Goal: Task Accomplishment & Management: Use online tool/utility

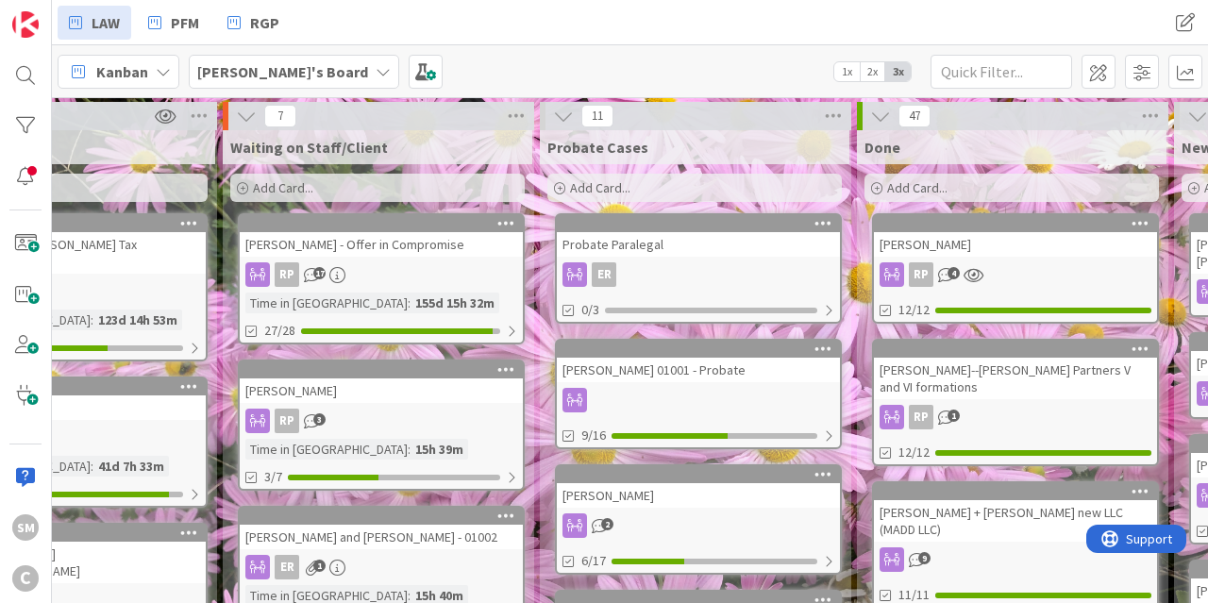
drag, startPoint x: 994, startPoint y: 235, endPoint x: 1036, endPoint y: 204, distance: 52.7
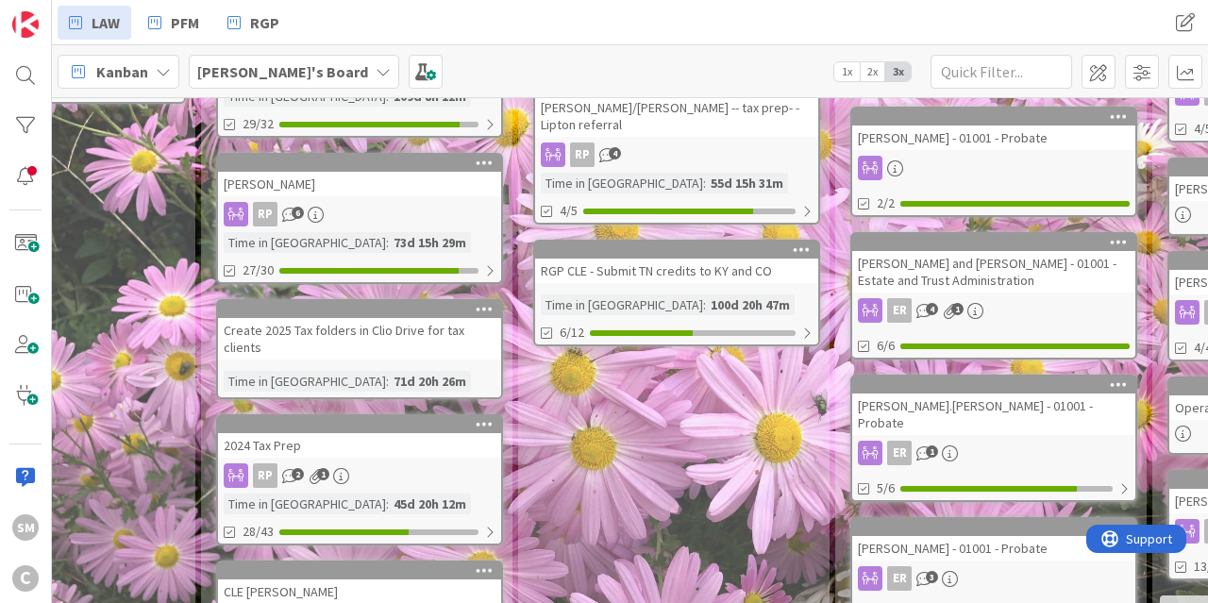
scroll to position [853, 125]
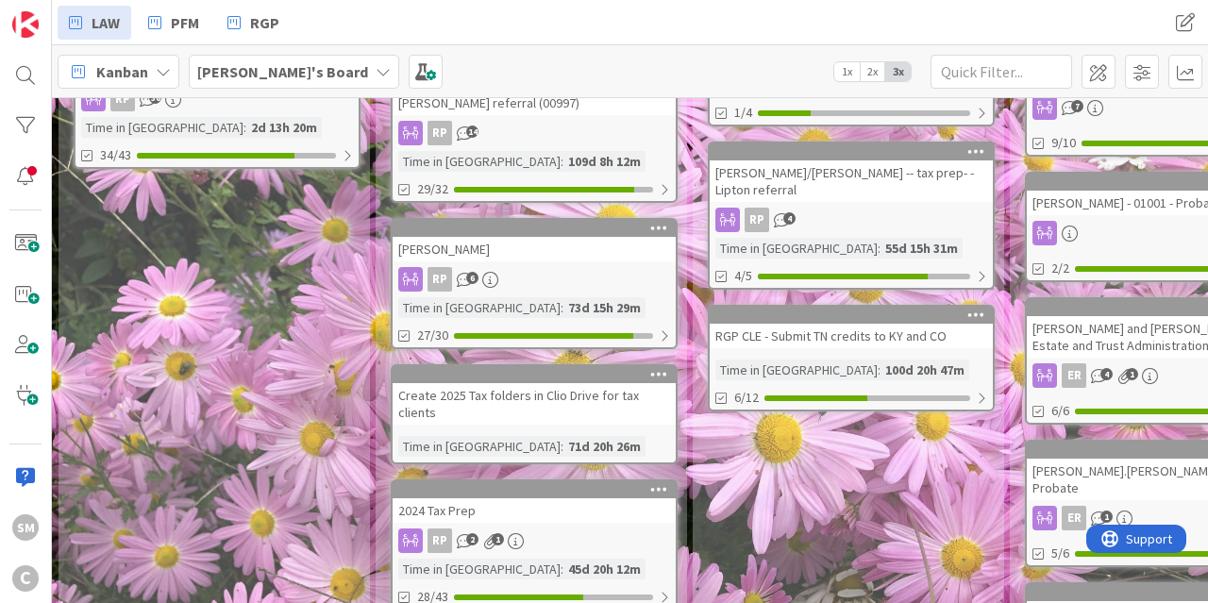
drag, startPoint x: 304, startPoint y: 473, endPoint x: 190, endPoint y: 447, distance: 117.0
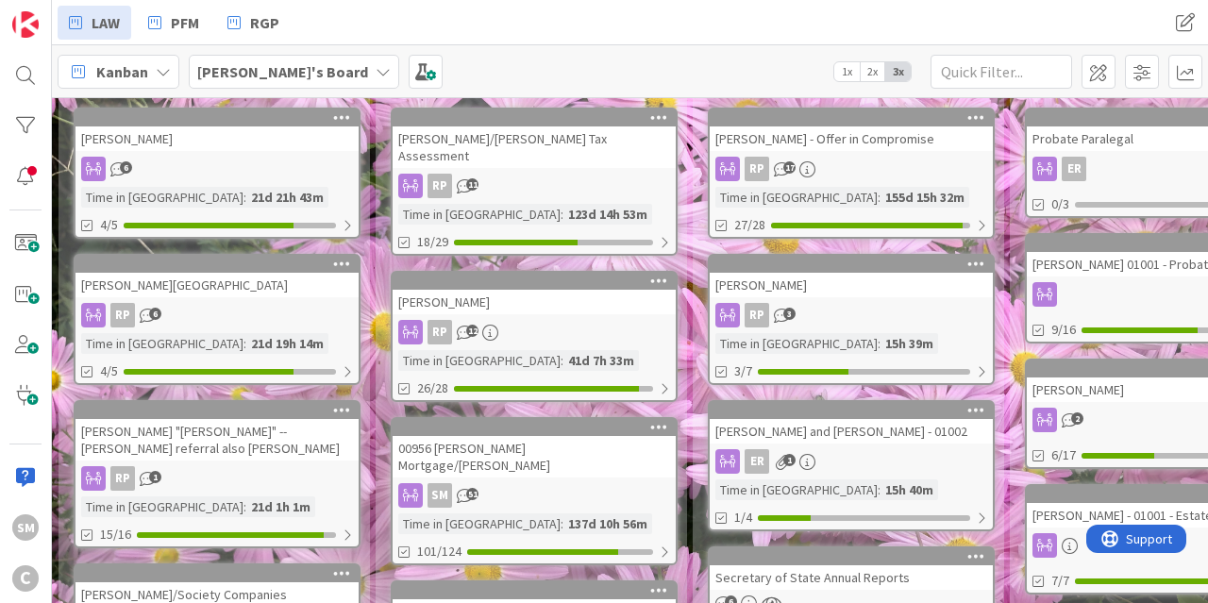
scroll to position [0, 0]
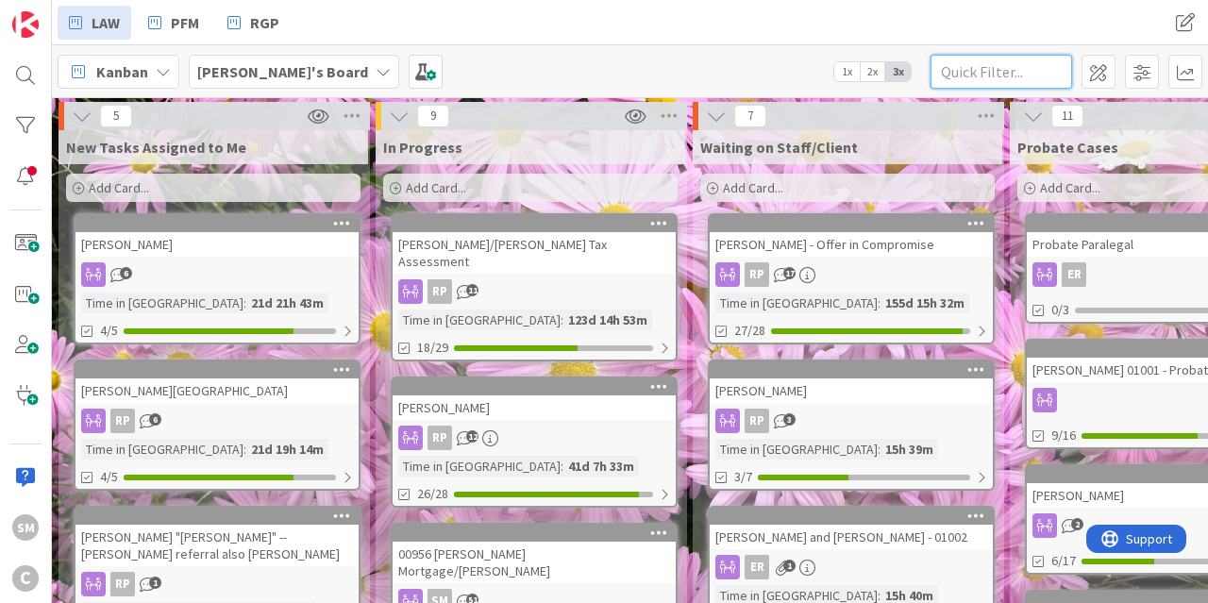
click at [1000, 83] on input "text" at bounding box center [1001, 72] width 142 height 34
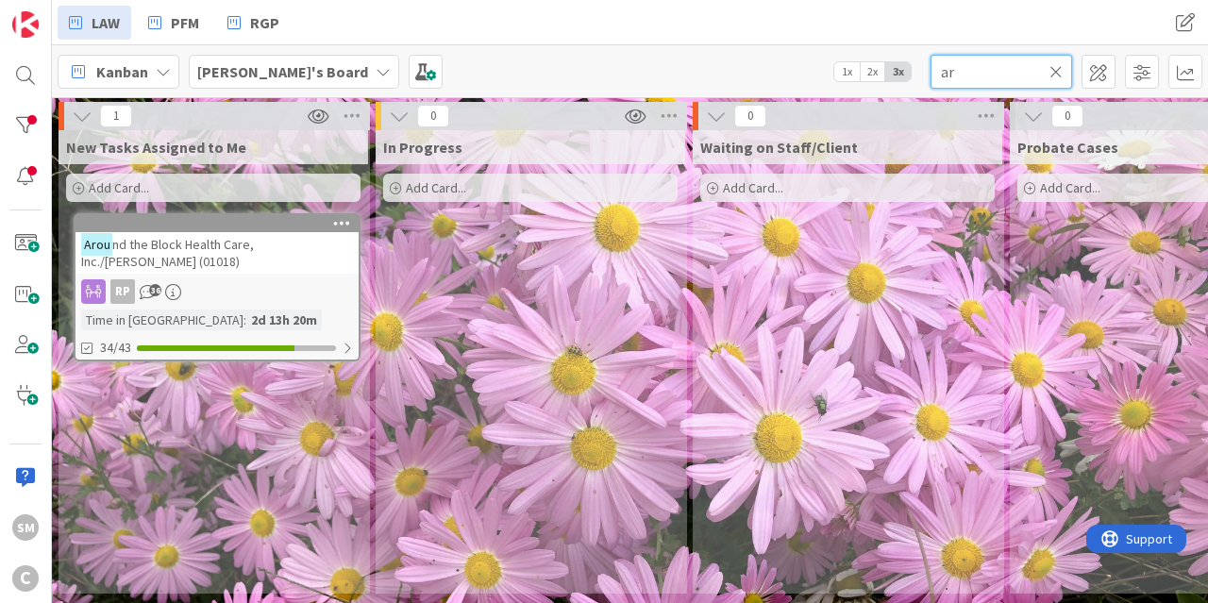
type input "a"
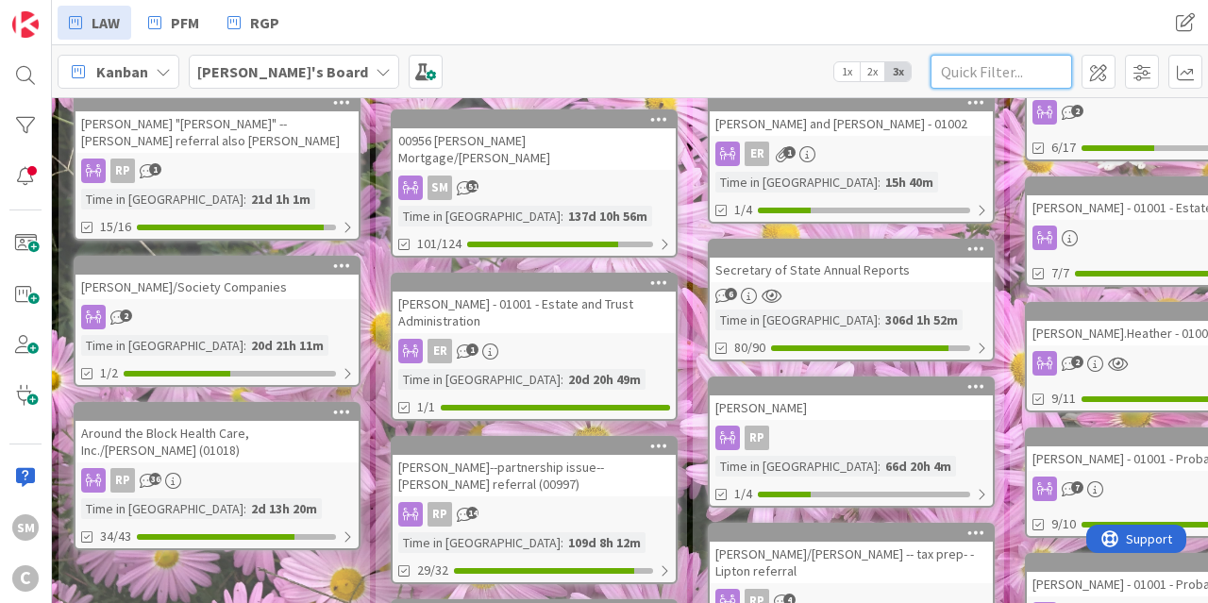
scroll to position [453, 0]
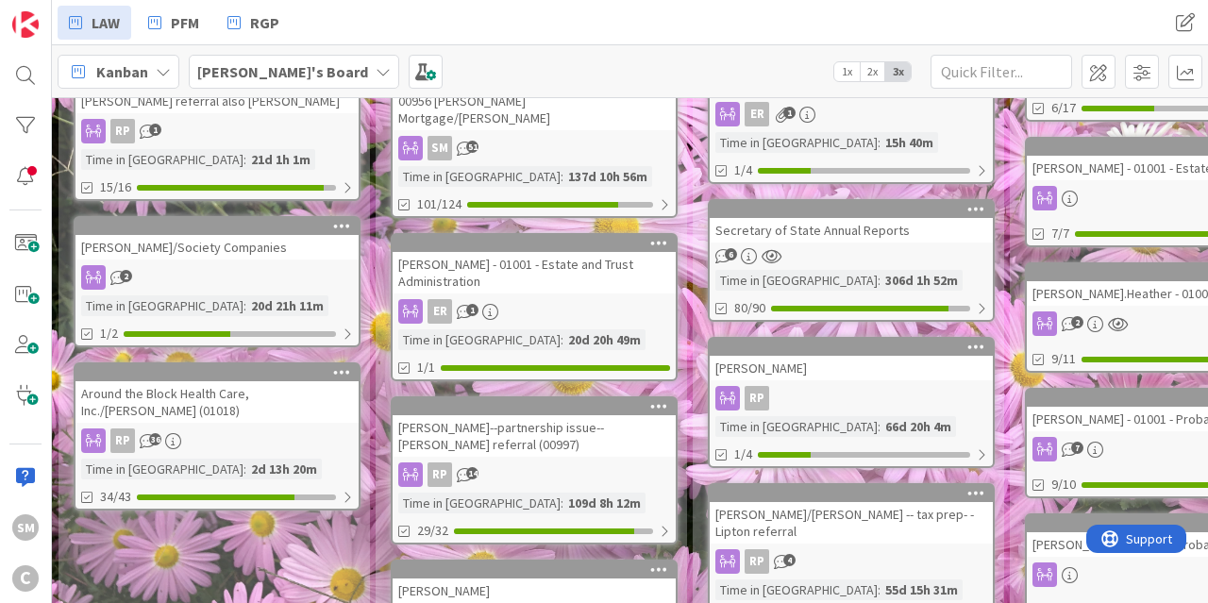
click at [195, 428] on div "RP 36" at bounding box center [216, 440] width 283 height 25
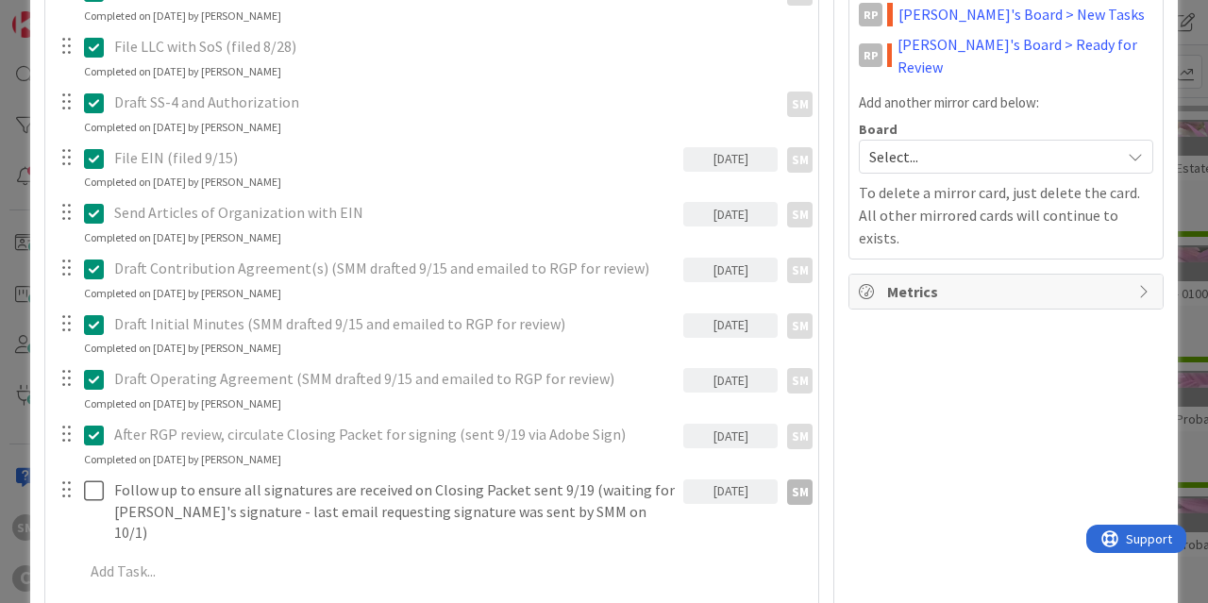
scroll to position [793, 0]
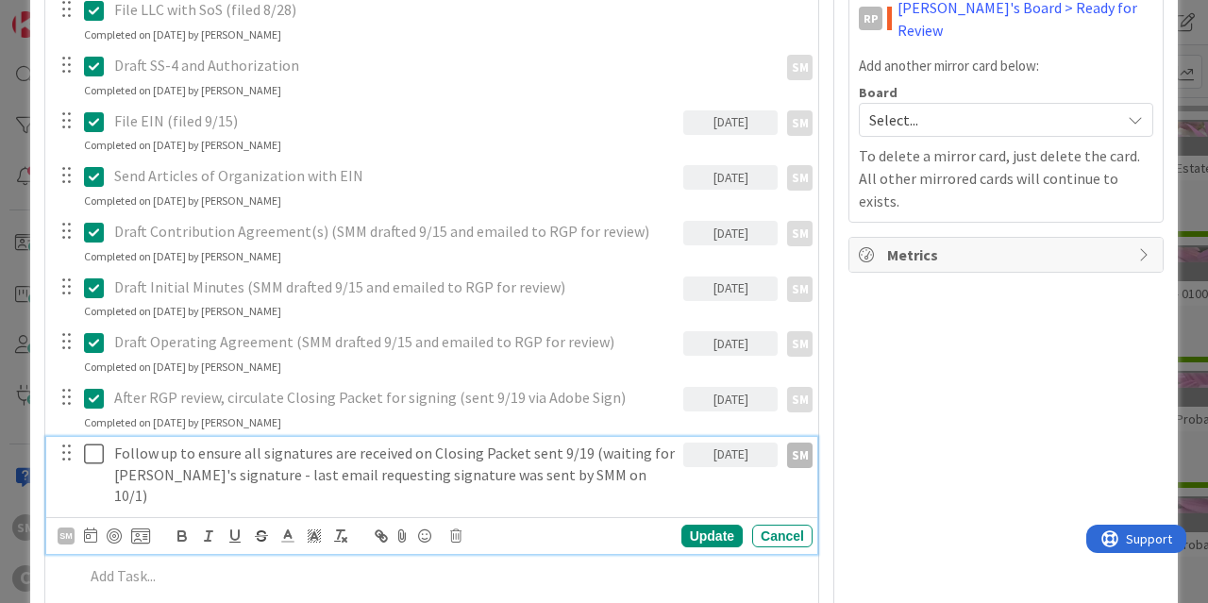
click at [95, 455] on icon at bounding box center [94, 454] width 20 height 23
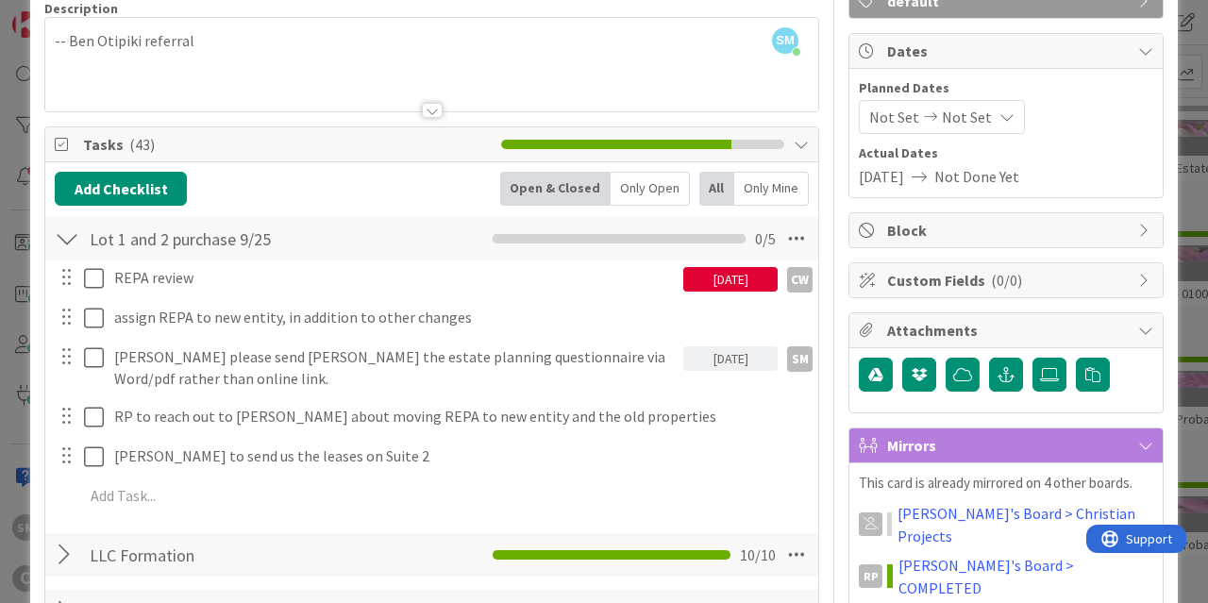
scroll to position [0, 0]
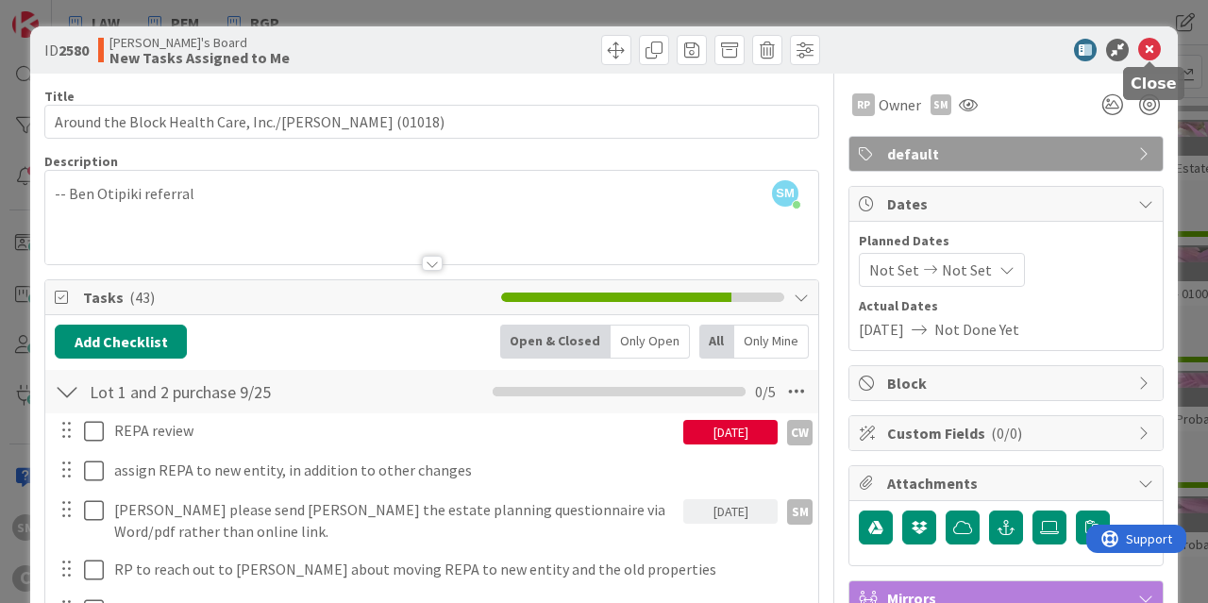
click at [1158, 43] on icon at bounding box center [1149, 50] width 23 height 23
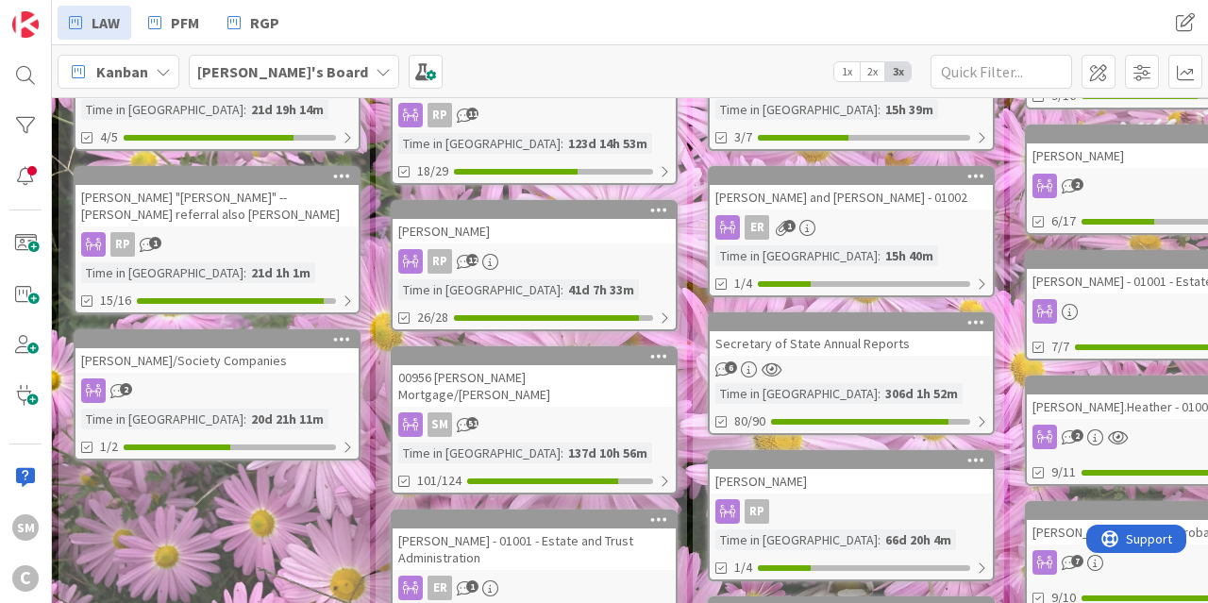
scroll to position [226, 0]
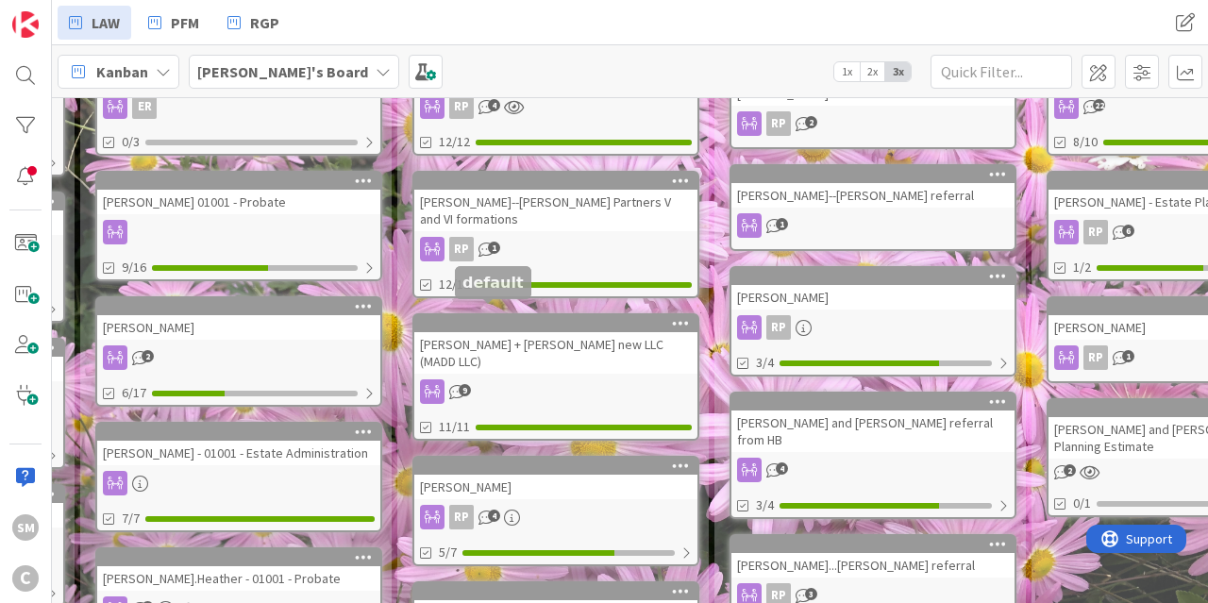
drag, startPoint x: 1009, startPoint y: 297, endPoint x: 1150, endPoint y: 271, distance: 144.0
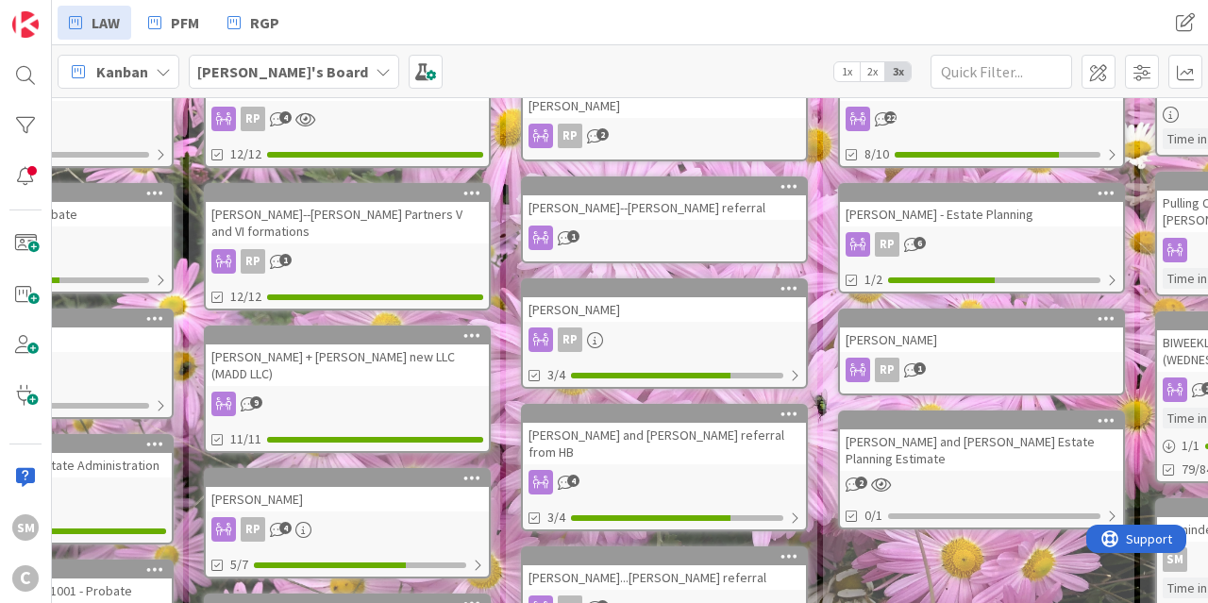
scroll to position [0, 1138]
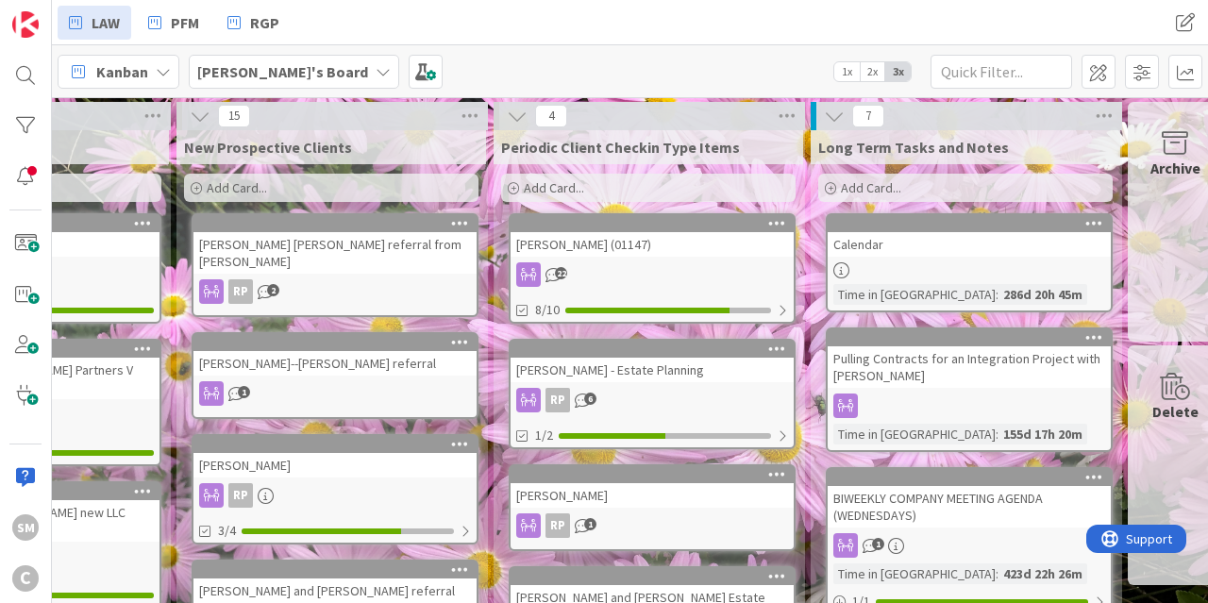
drag, startPoint x: 1138, startPoint y: 189, endPoint x: 1207, endPoint y: 179, distance: 69.5
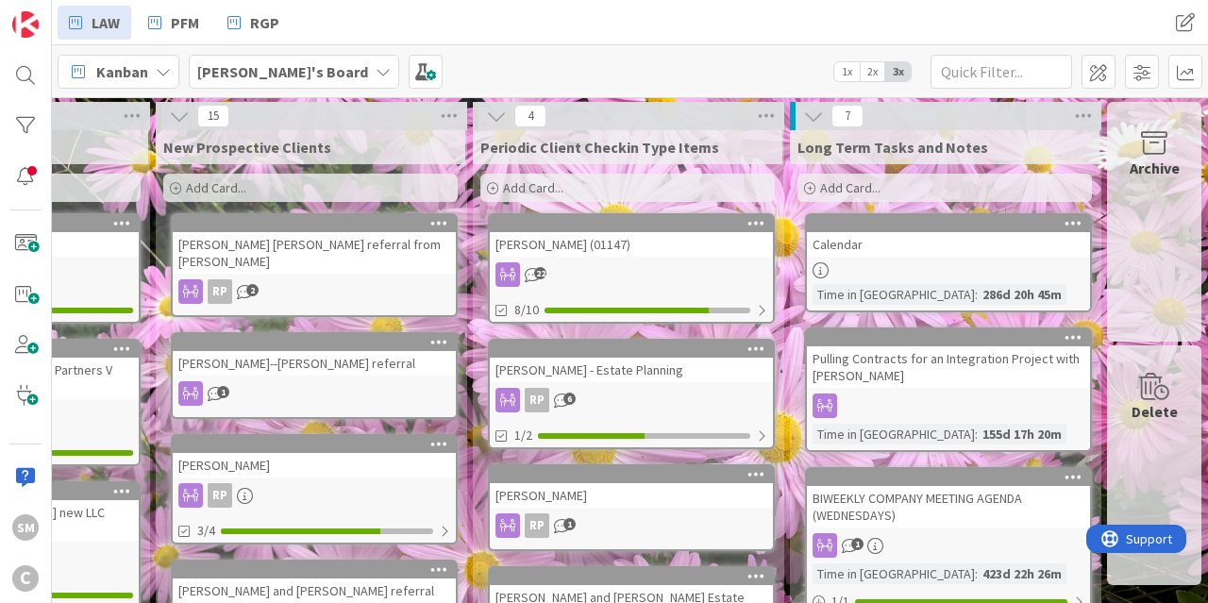
scroll to position [226, 1488]
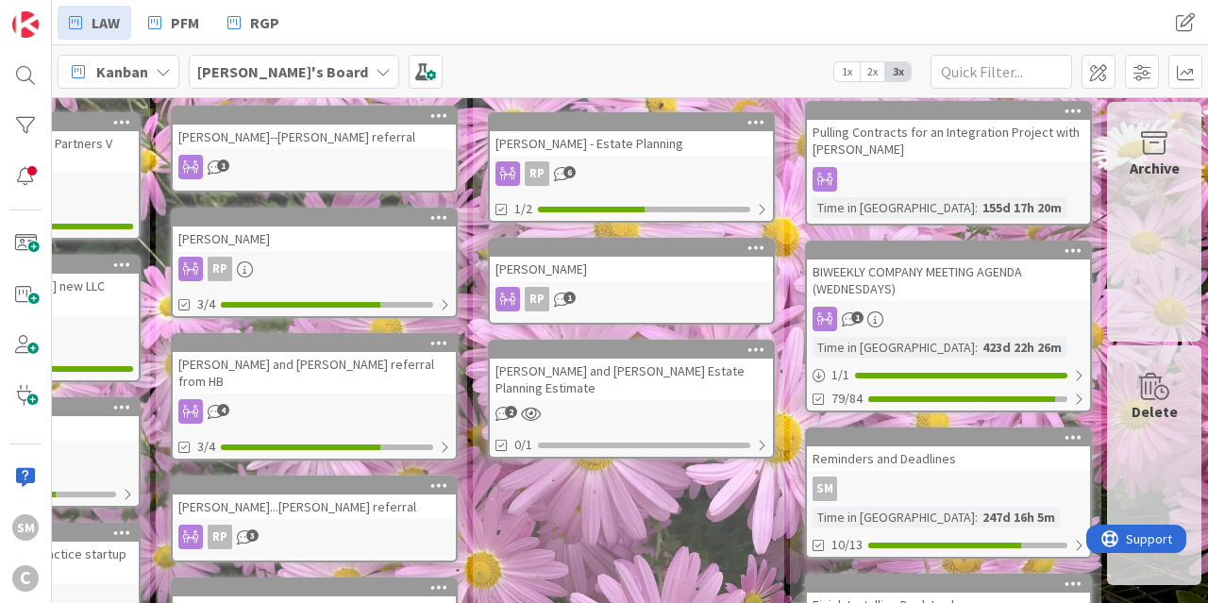
click at [985, 306] on div "BIWEEKLY COMPANY MEETING AGENDA (WEDNESDAYS) 1 Time in [GEOGRAPHIC_DATA] : 423d…" at bounding box center [948, 327] width 287 height 172
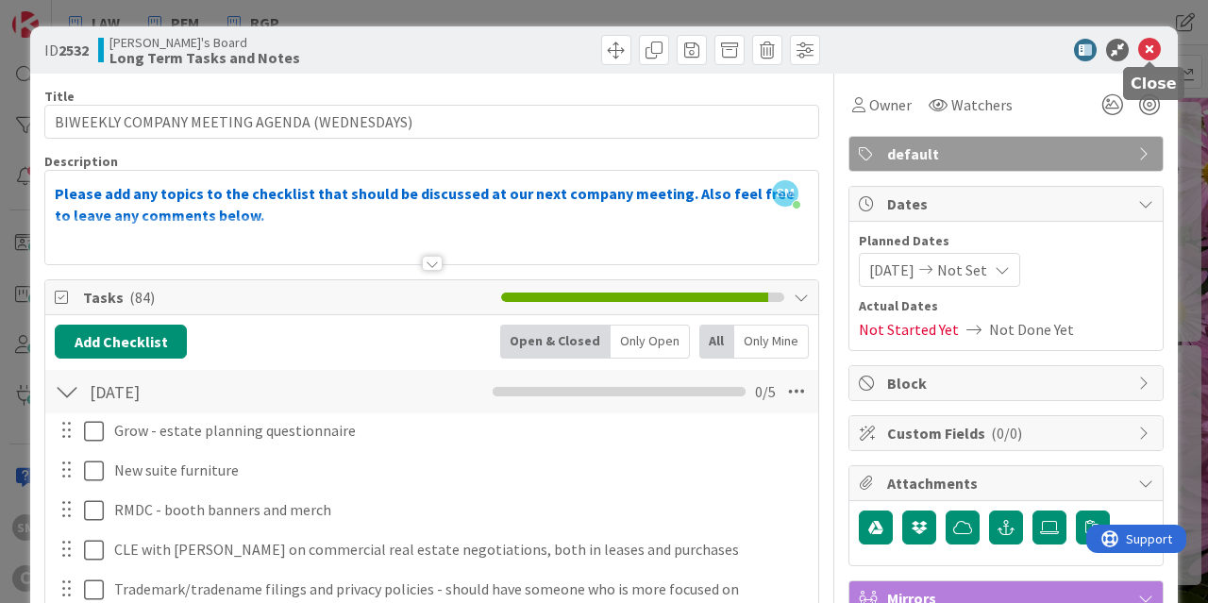
click at [1145, 48] on icon at bounding box center [1149, 50] width 23 height 23
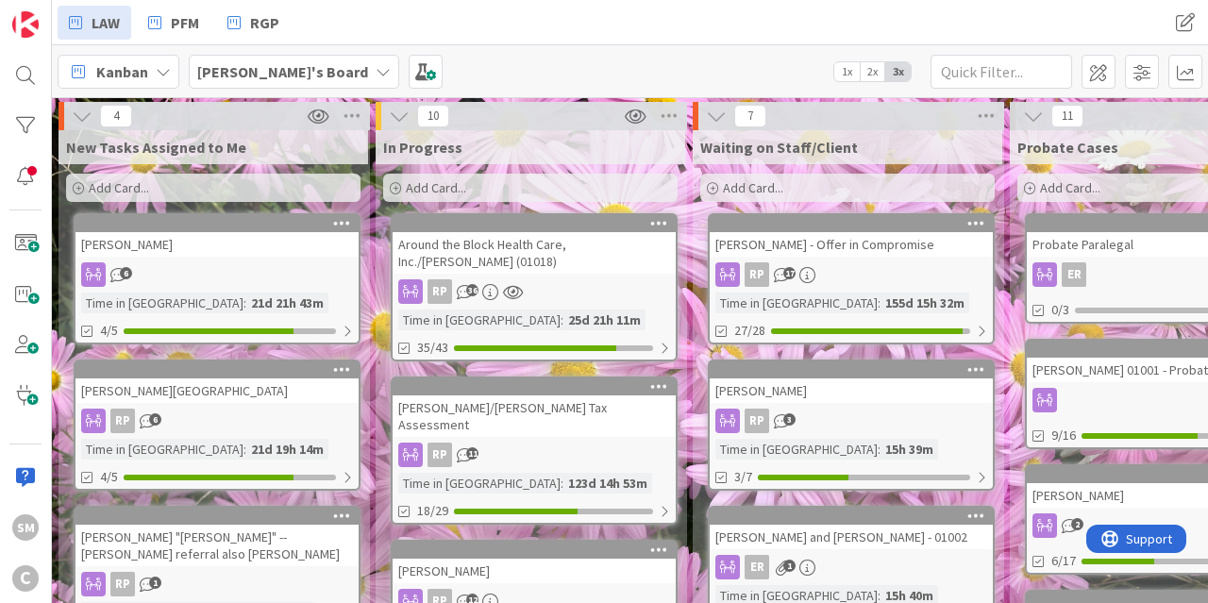
drag, startPoint x: 794, startPoint y: 214, endPoint x: 225, endPoint y: 62, distance: 589.8
click at [174, 24] on span "PFM" at bounding box center [185, 22] width 28 height 23
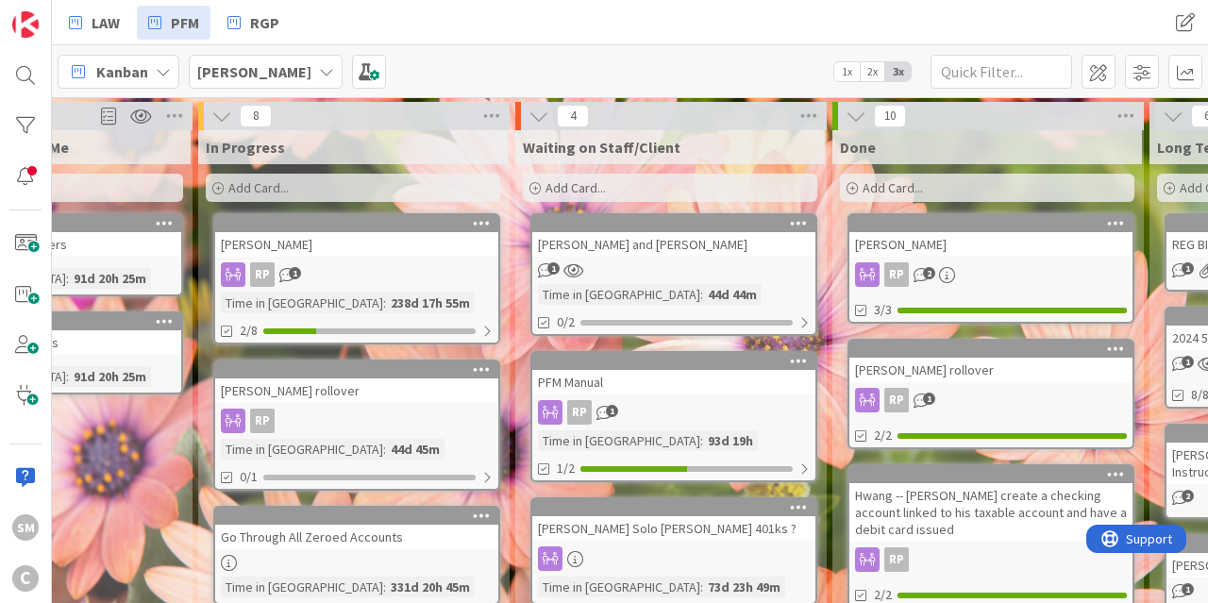
drag, startPoint x: 1010, startPoint y: 270, endPoint x: 1067, endPoint y: 261, distance: 58.2
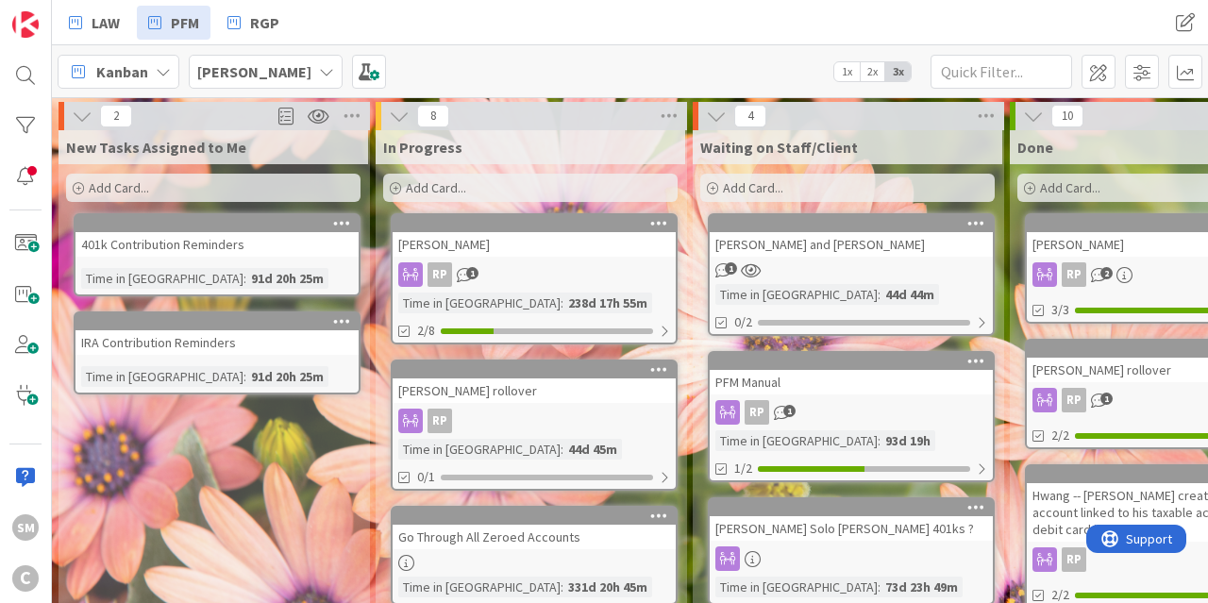
drag, startPoint x: 468, startPoint y: 210, endPoint x: 245, endPoint y: 199, distance: 223.0
click at [567, 198] on div "Add Card..." at bounding box center [530, 188] width 294 height 28
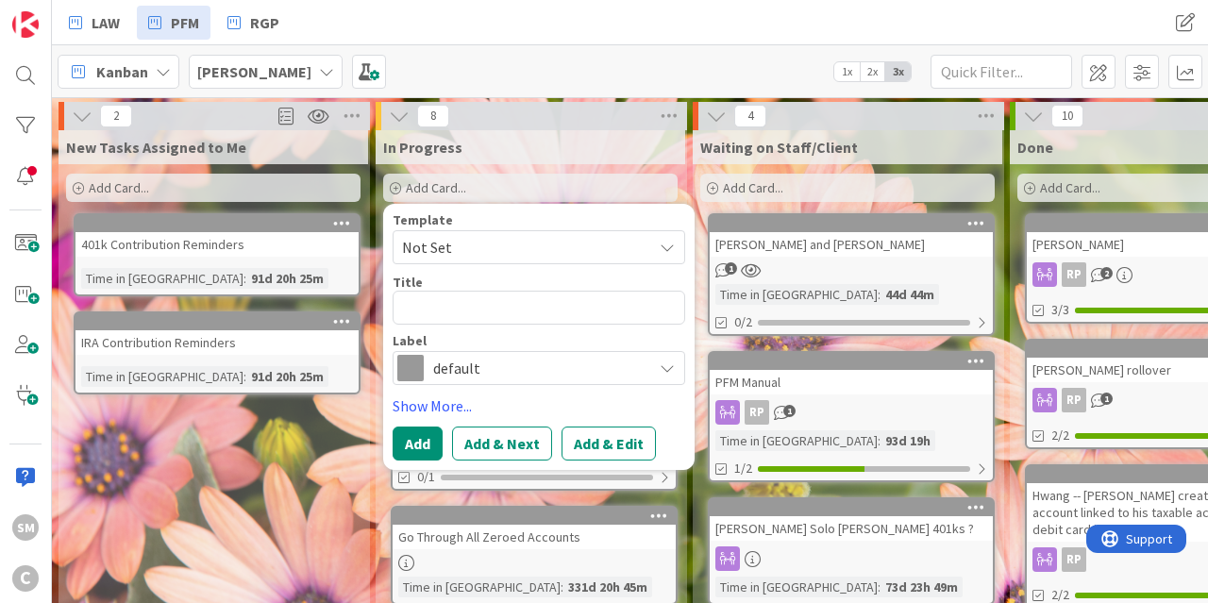
type textarea "x"
type textarea "P"
type textarea "x"
type textarea "PF"
type textarea "x"
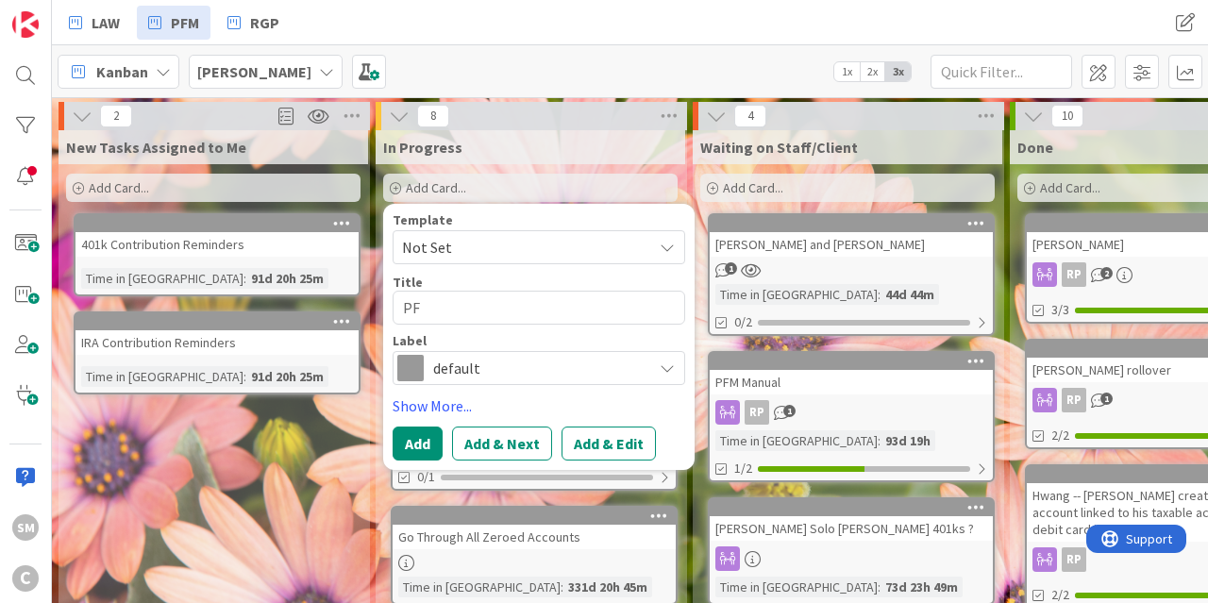
type textarea "PFM"
type textarea "x"
type textarea "PFM"
type textarea "x"
type textarea "PFM I"
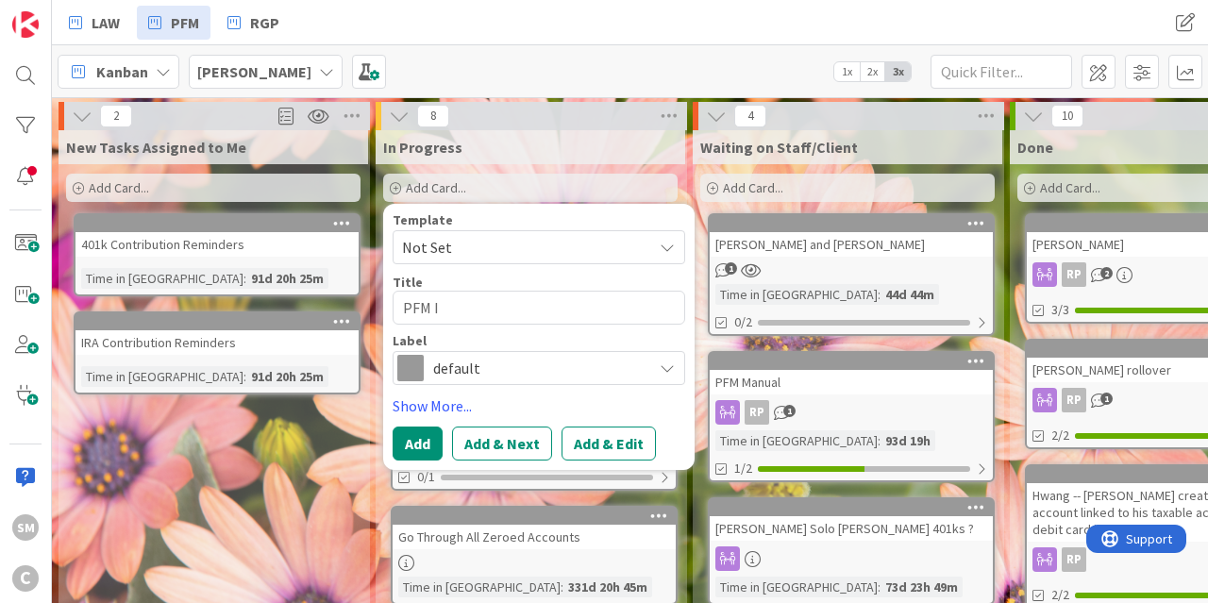
type textarea "x"
type textarea "PFM In"
type textarea "x"
type textarea "PFM Inv"
type textarea "x"
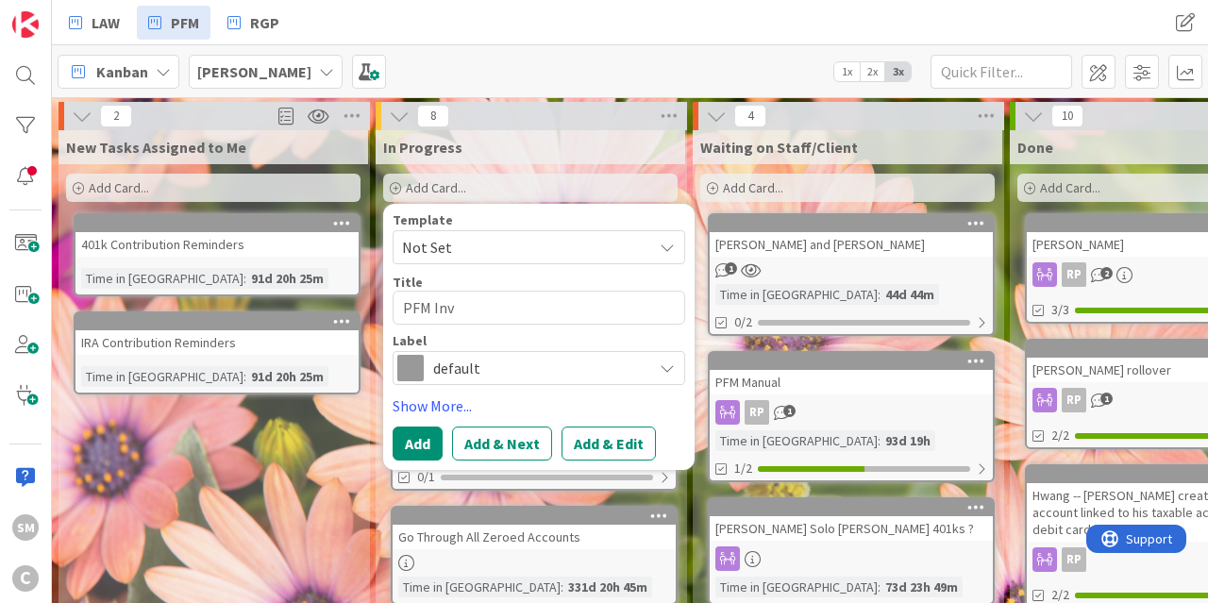
type textarea "PFM Invo"
type textarea "x"
type textarea "PFM Invoi"
type textarea "x"
type textarea "PFM Invoic"
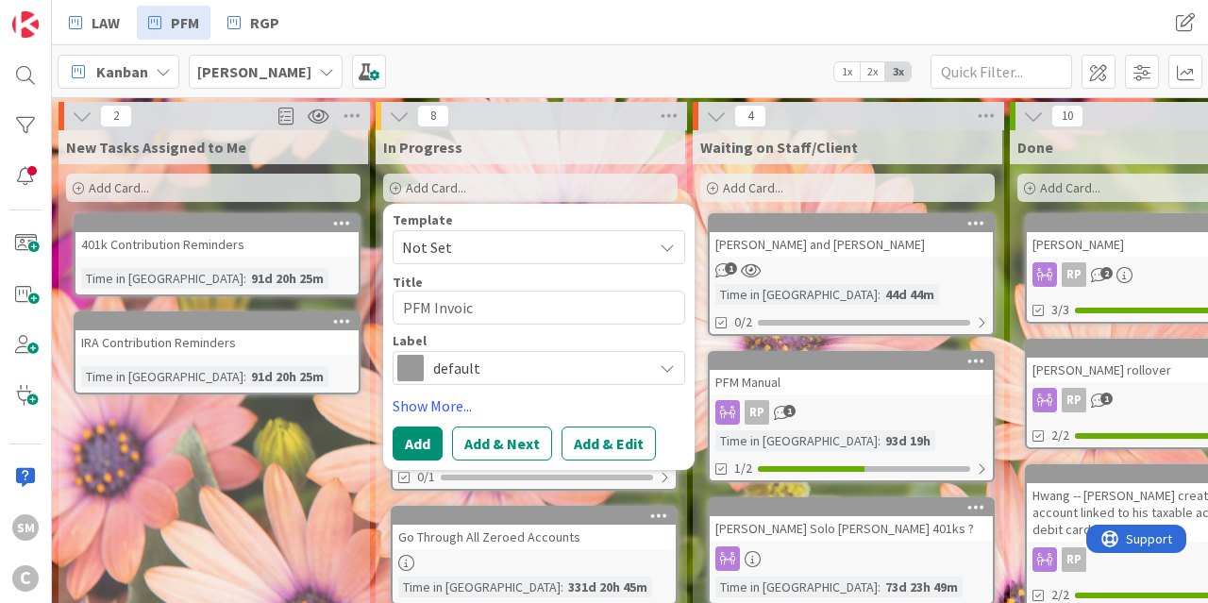
type textarea "x"
type textarea "PFM Invoice"
type textarea "x"
type textarea "PFM Invoices"
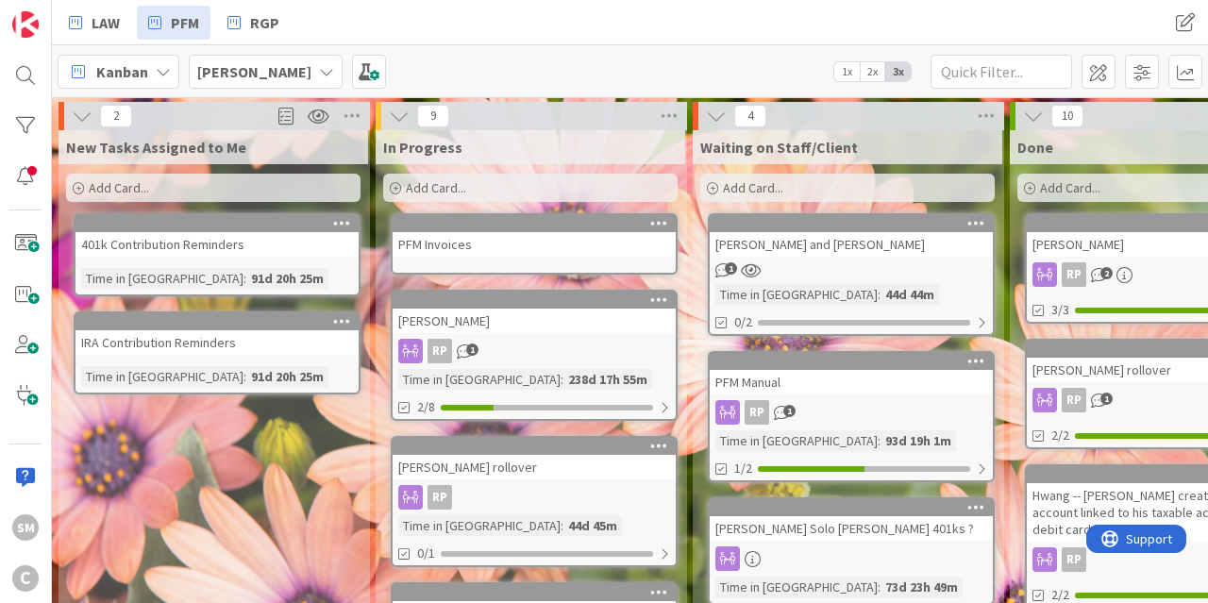
click at [550, 247] on div "PFM Invoices" at bounding box center [534, 244] width 283 height 25
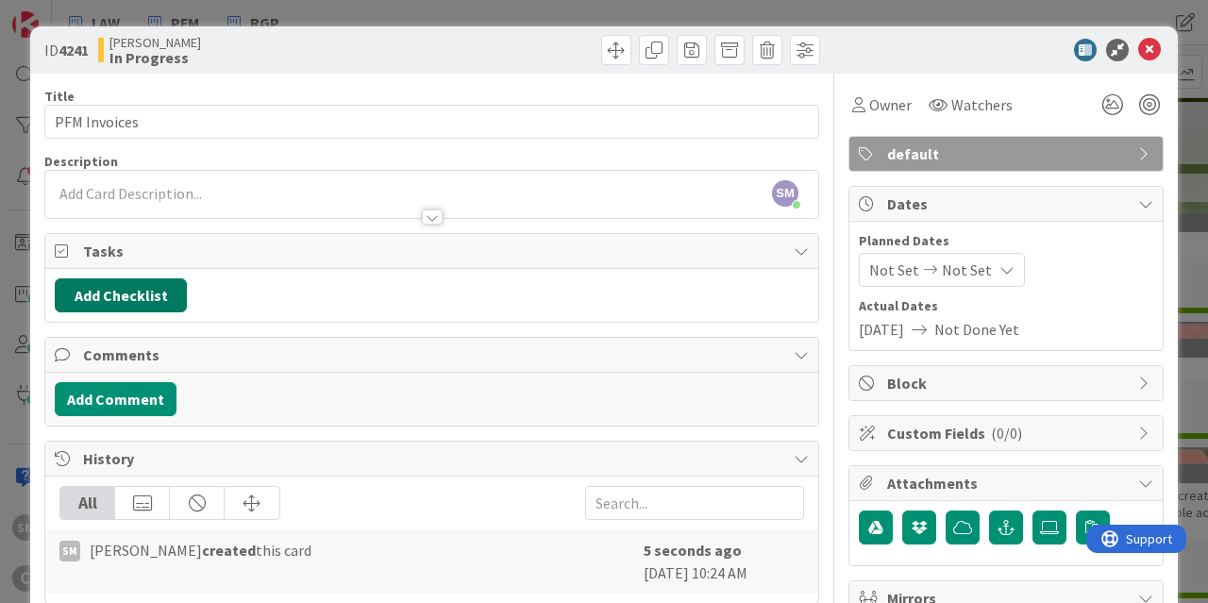
click at [167, 292] on button "Add Checklist" at bounding box center [121, 295] width 132 height 34
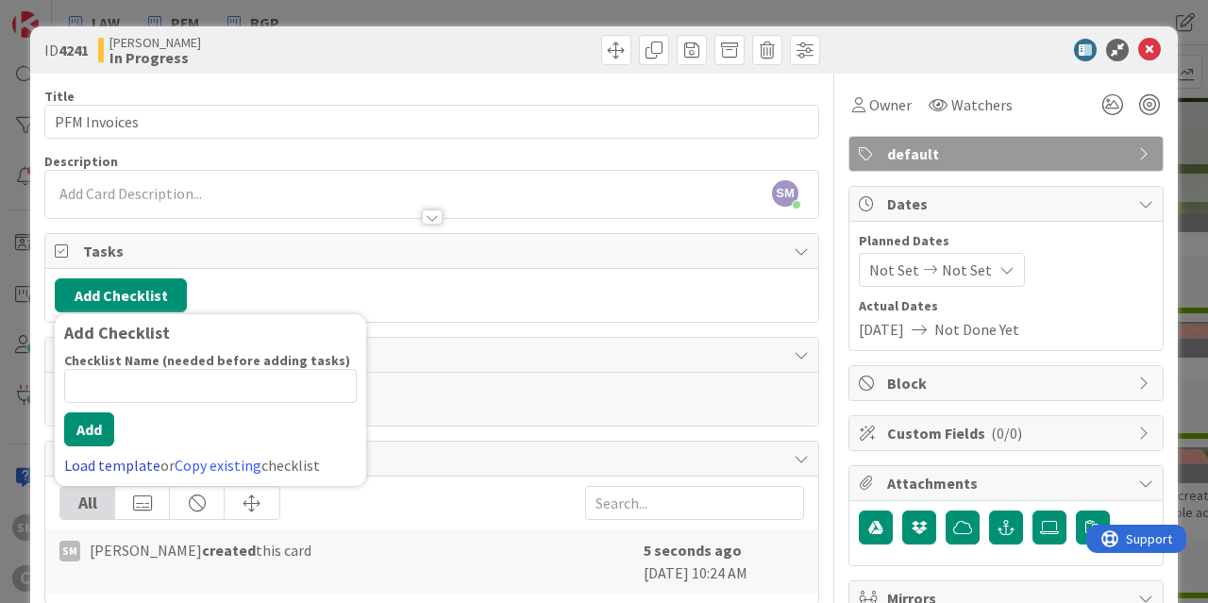
click at [124, 461] on link "Load template" at bounding box center [112, 465] width 96 height 19
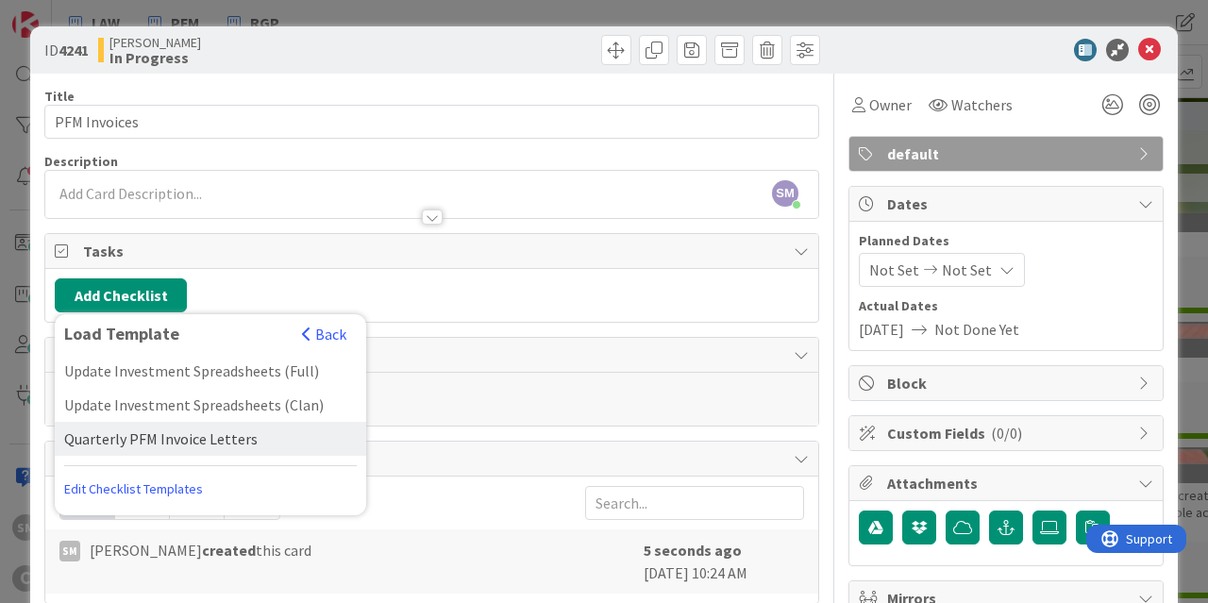
click at [211, 435] on div "Quarterly PFM Invoice Letters" at bounding box center [210, 439] width 311 height 34
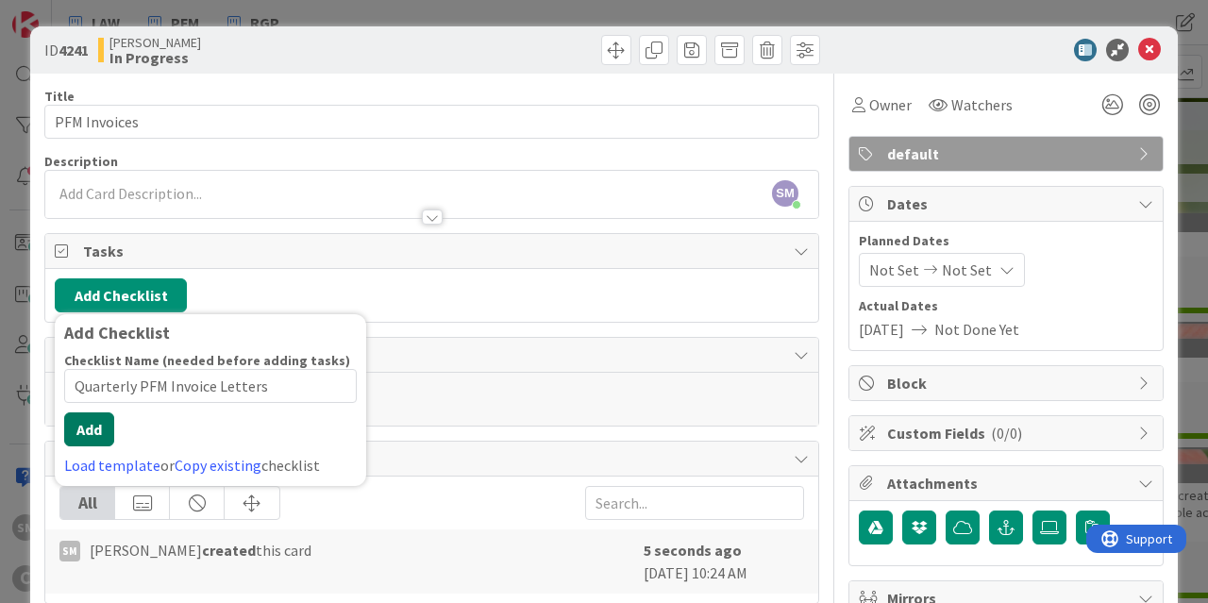
click at [80, 447] on div "Checklist Name (needed before adding tasks) 29 / 64 Quarterly PFM Invoice Lette…" at bounding box center [210, 414] width 292 height 125
click at [105, 419] on button "Add" at bounding box center [89, 429] width 50 height 34
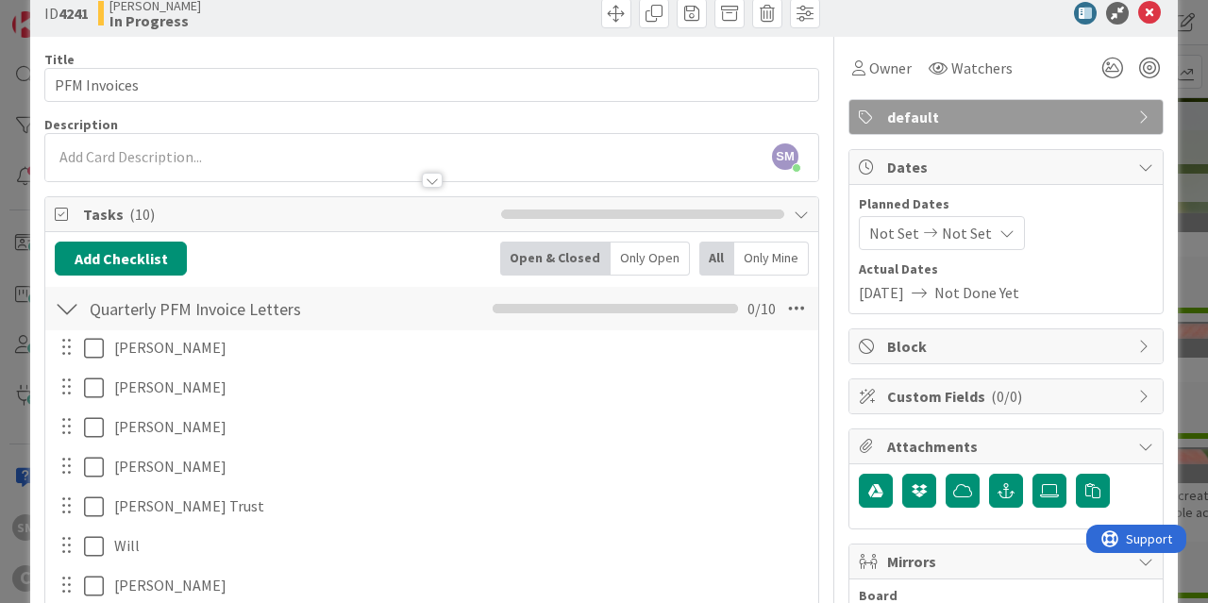
scroll to position [26, 0]
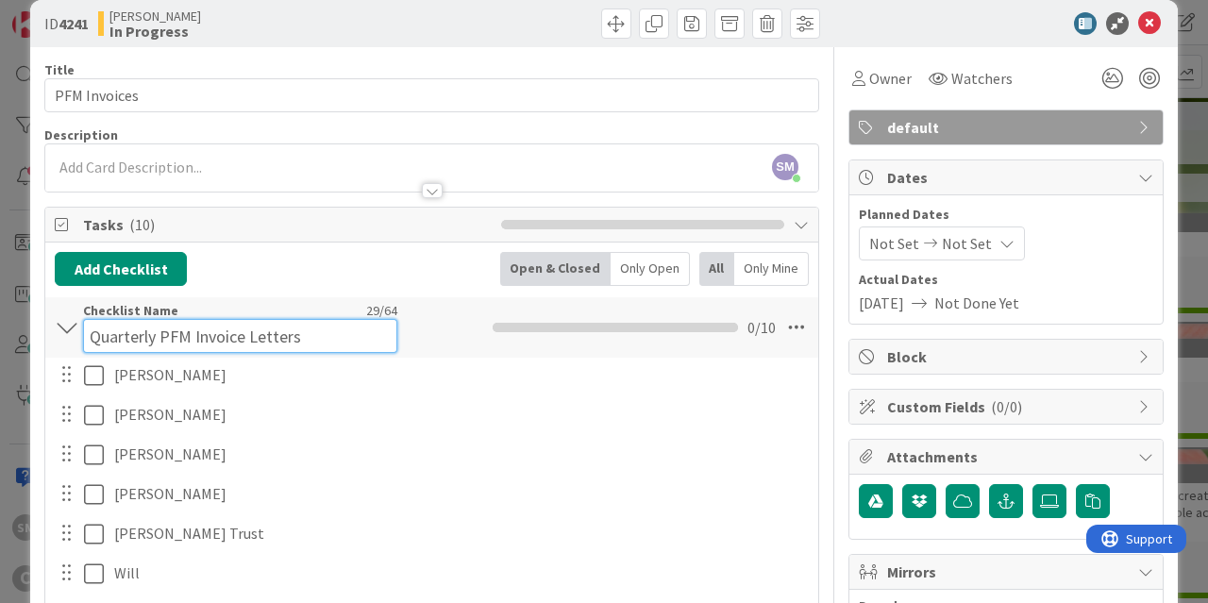
click at [143, 319] on input "Quarterly PFM Invoice Letters" at bounding box center [240, 336] width 314 height 34
drag, startPoint x: 155, startPoint y: 336, endPoint x: 103, endPoint y: 336, distance: 51.9
click at [103, 336] on input "Quarterly PFM Invoice Letters" at bounding box center [240, 336] width 314 height 34
type input "Q4 Invoice Letters"
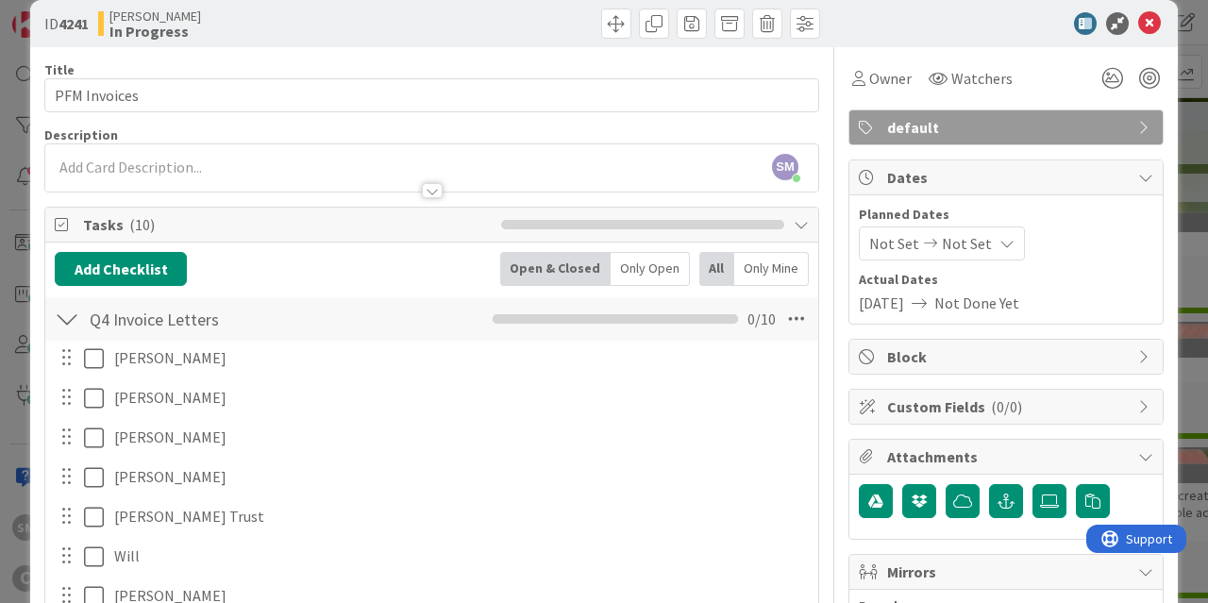
click at [384, 31] on div "[PERSON_NAME] In Progress" at bounding box center [262, 23] width 329 height 30
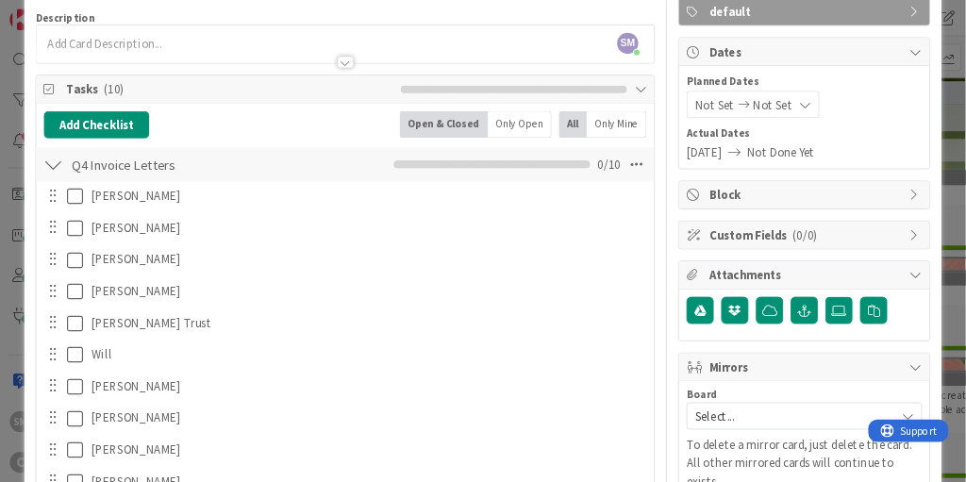
scroll to position [0, 0]
